Goal: Task Accomplishment & Management: Use online tool/utility

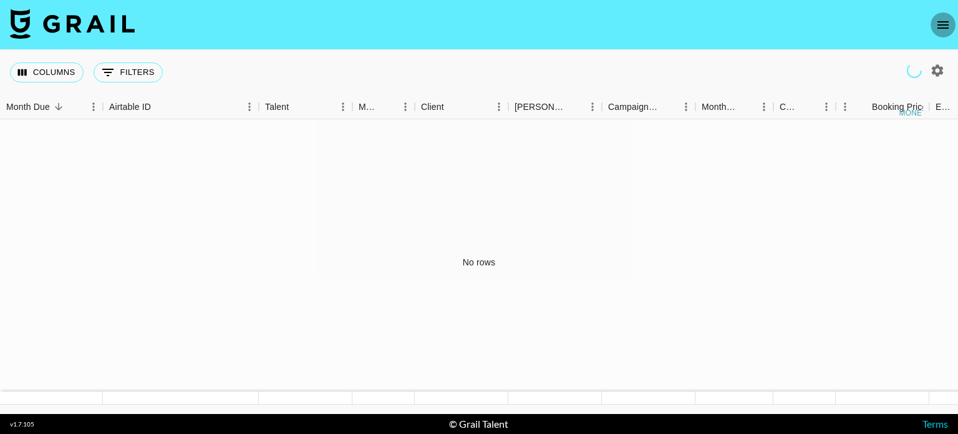
click at [939, 24] on icon "open drawer" at bounding box center [943, 24] width 15 height 15
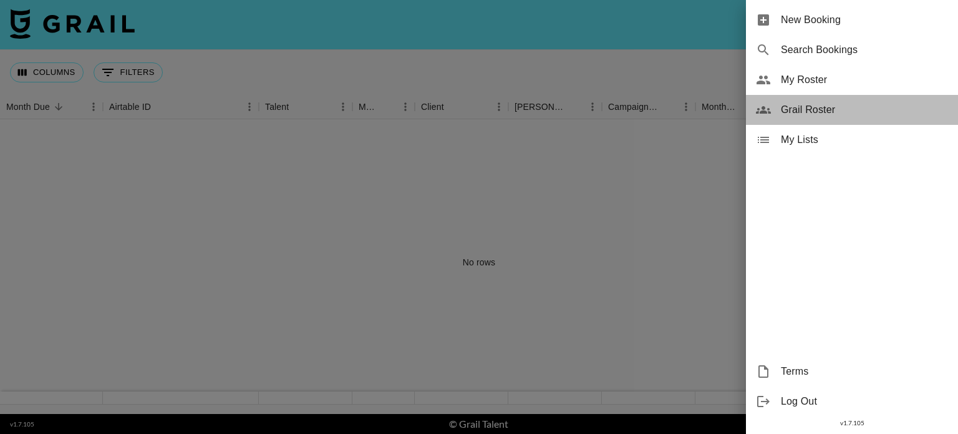
click at [814, 104] on span "Grail Roster" at bounding box center [864, 109] width 167 height 15
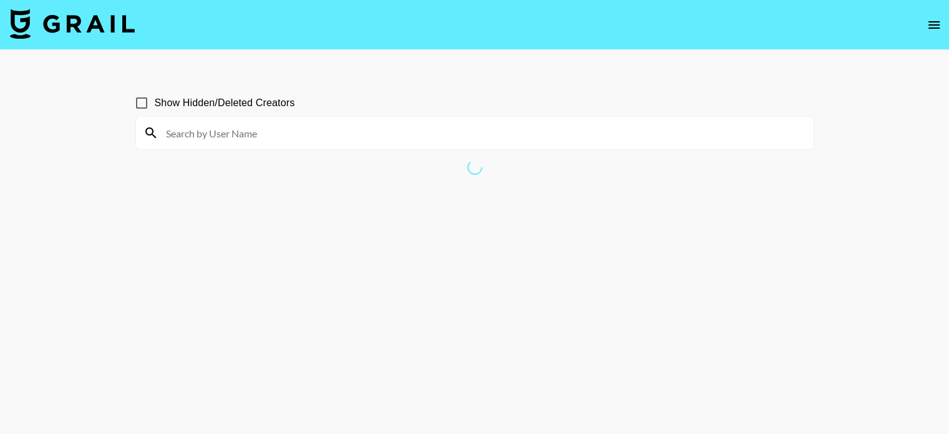
click at [940, 27] on icon "open drawer" at bounding box center [934, 24] width 15 height 15
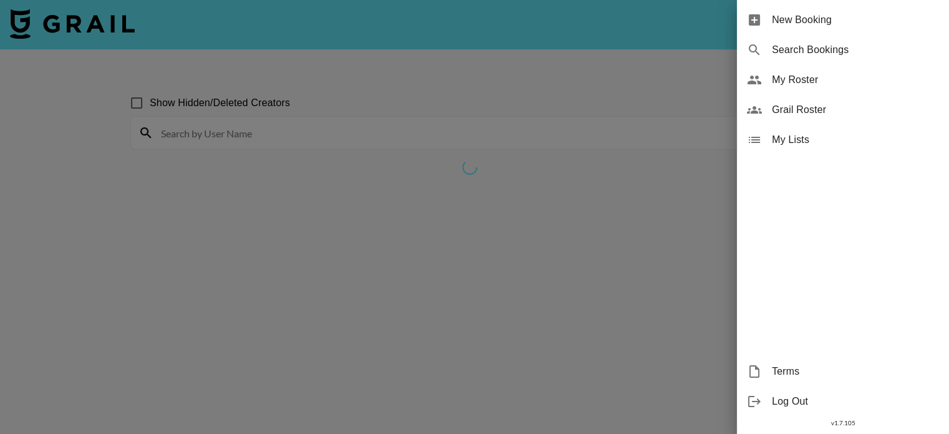
click at [811, 80] on span "My Roster" at bounding box center [855, 79] width 167 height 15
click at [815, 73] on span "My Roster" at bounding box center [855, 79] width 167 height 15
click at [542, 74] on div at bounding box center [474, 217] width 949 height 434
